Goal: Find specific page/section: Find specific page/section

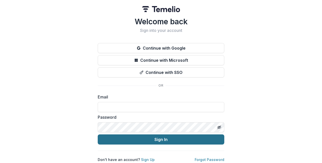
type input "**********"
click at [135, 140] on button "Sign In" at bounding box center [161, 139] width 126 height 10
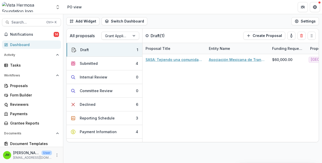
click at [174, 23] on div "Add Widget Switch Dashboard PO view Payments Default New Dashboard Settings" at bounding box center [192, 21] width 258 height 14
click at [192, 20] on div "Add Widget Switch Dashboard PO view Payments Default New Dashboard Settings" at bounding box center [192, 21] width 258 height 14
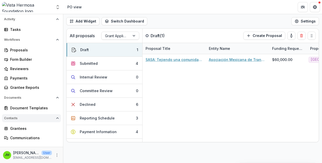
scroll to position [36, 0]
click at [18, 130] on div "Grantees" at bounding box center [33, 127] width 47 height 5
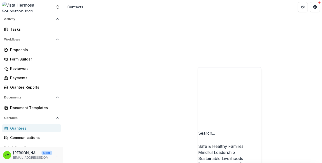
click at [209, 161] on div "Mexico" at bounding box center [229, 164] width 63 height 6
